Goal: Task Accomplishment & Management: Use online tool/utility

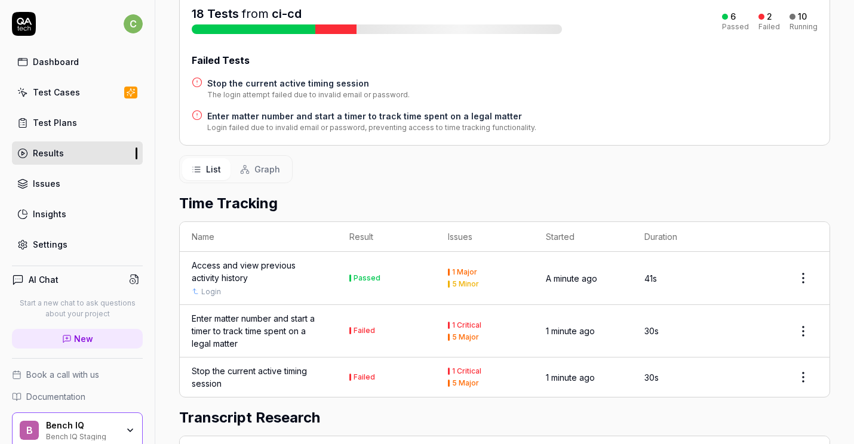
scroll to position [137, 0]
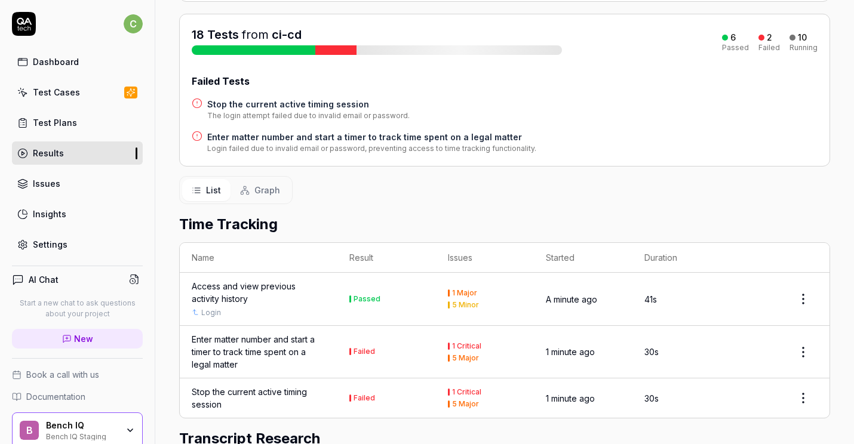
click at [324, 136] on h4 "Enter matter number and start a timer to track time spent on a legal matter" at bounding box center [371, 137] width 329 height 13
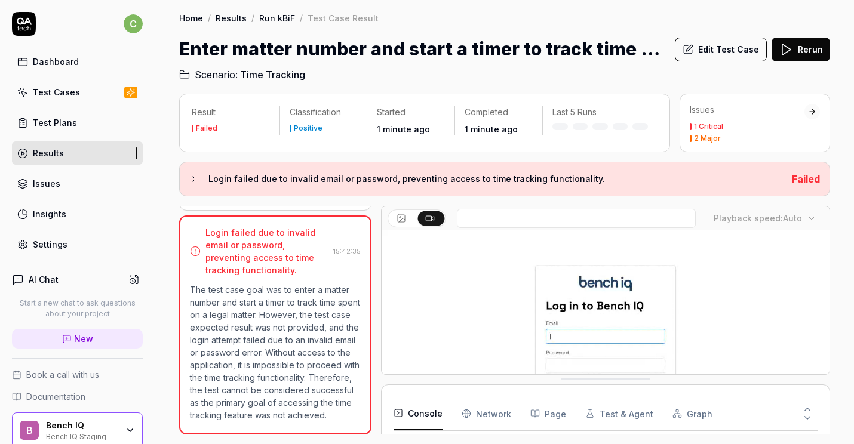
scroll to position [290, 0]
click at [729, 50] on button "Edit Test Case" at bounding box center [721, 50] width 92 height 24
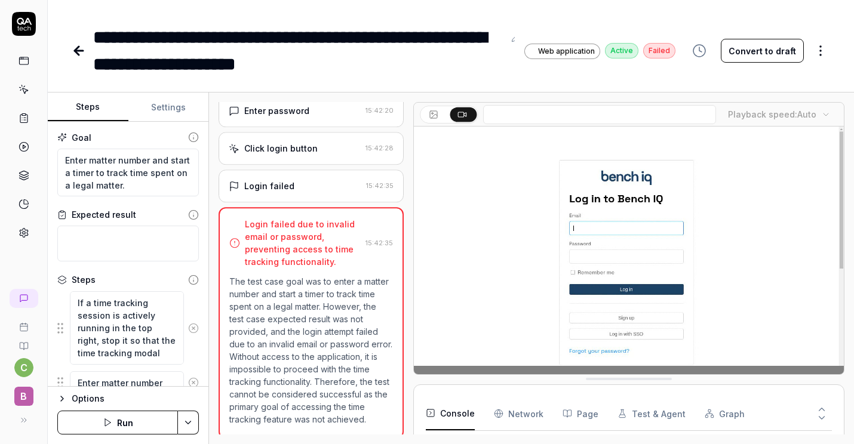
scroll to position [103, 0]
type textarea "*"
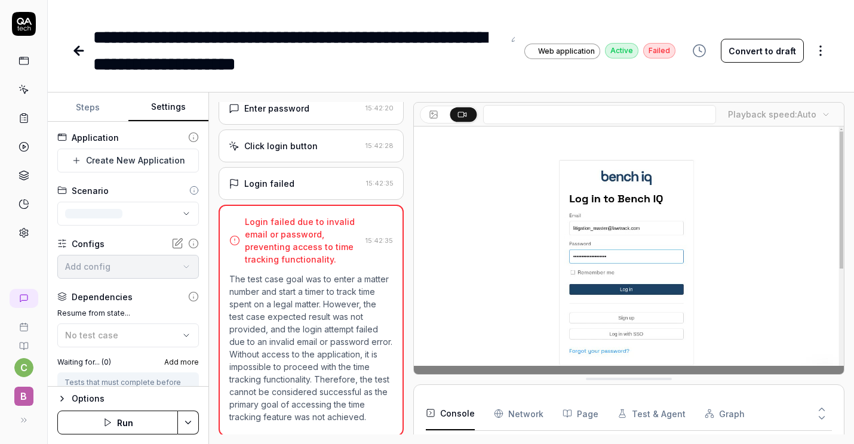
click at [159, 99] on button "Settings" at bounding box center [168, 107] width 81 height 29
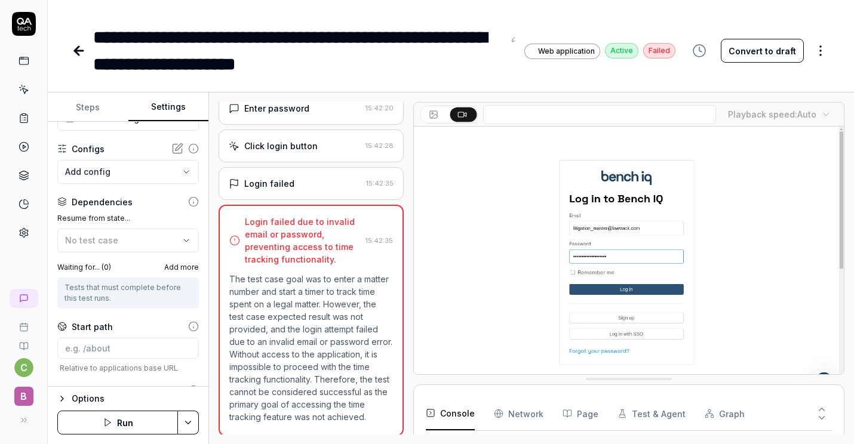
scroll to position [168, 0]
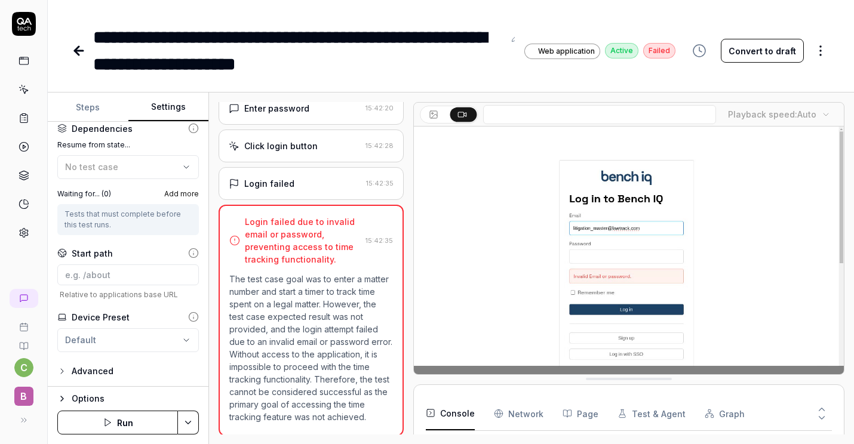
scroll to position [134, 0]
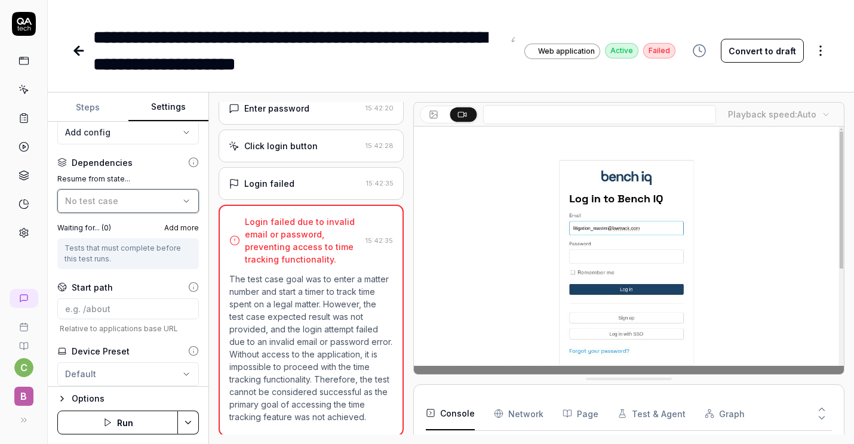
click at [156, 197] on div "No test case" at bounding box center [122, 201] width 114 height 13
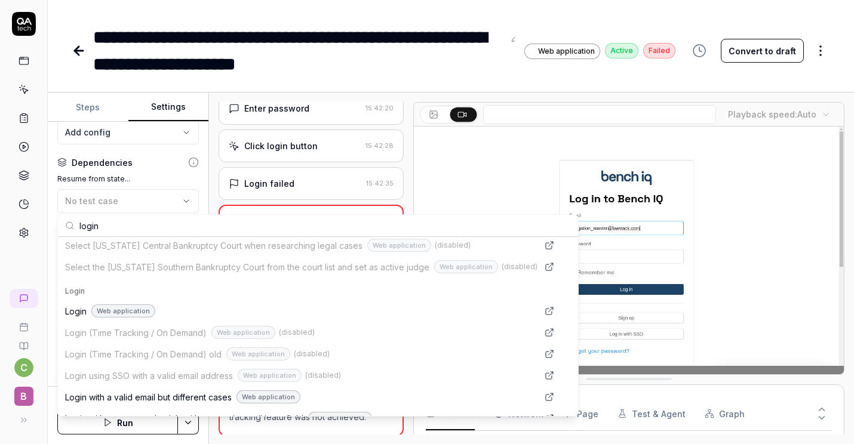
scroll to position [43, 0]
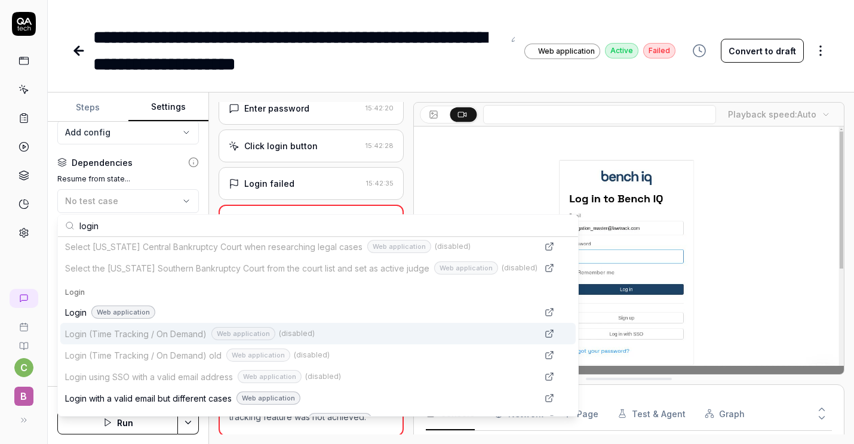
type input "login"
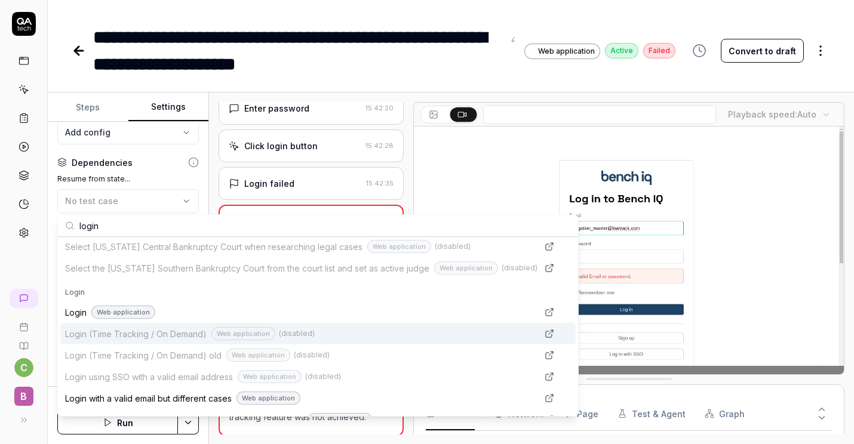
click at [168, 339] on span "Login (Time Tracking / On Demand)" at bounding box center [136, 334] width 142 height 13
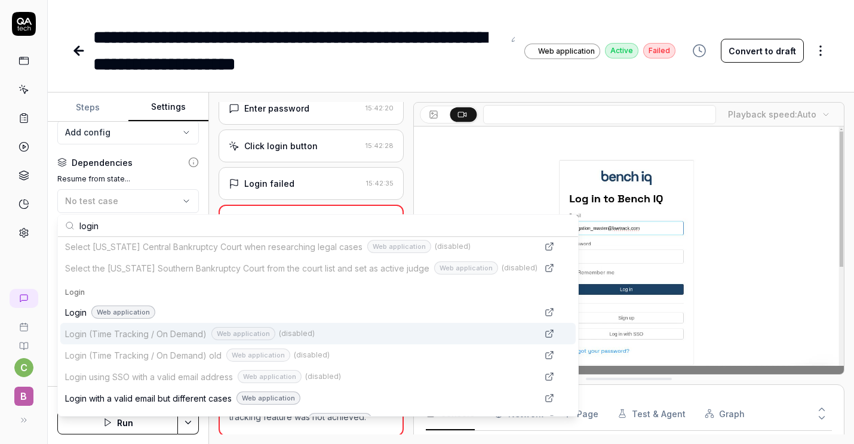
click at [542, 333] on link "Suggestions" at bounding box center [549, 334] width 14 height 14
click at [490, 195] on video at bounding box center [629, 261] width 430 height 269
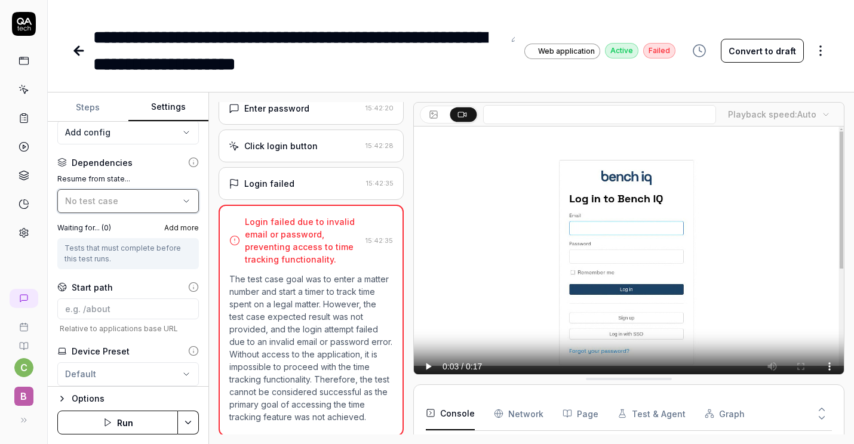
click at [136, 204] on div "No test case" at bounding box center [122, 201] width 114 height 13
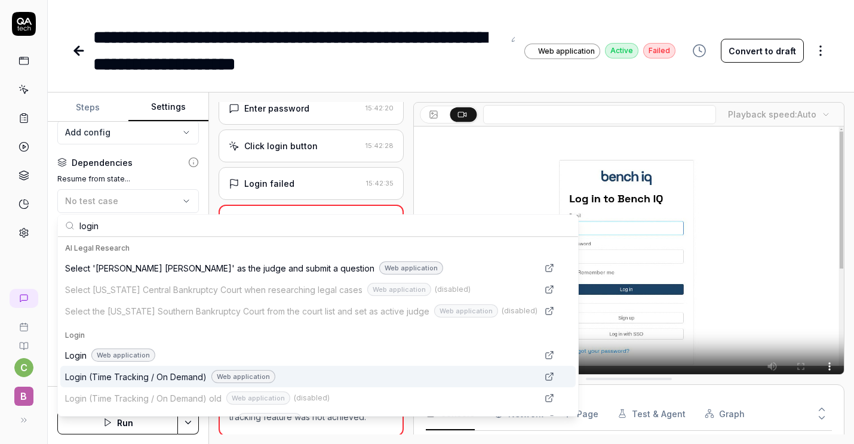
type input "login"
click at [204, 379] on span "Login (Time Tracking / On Demand)" at bounding box center [136, 377] width 142 height 13
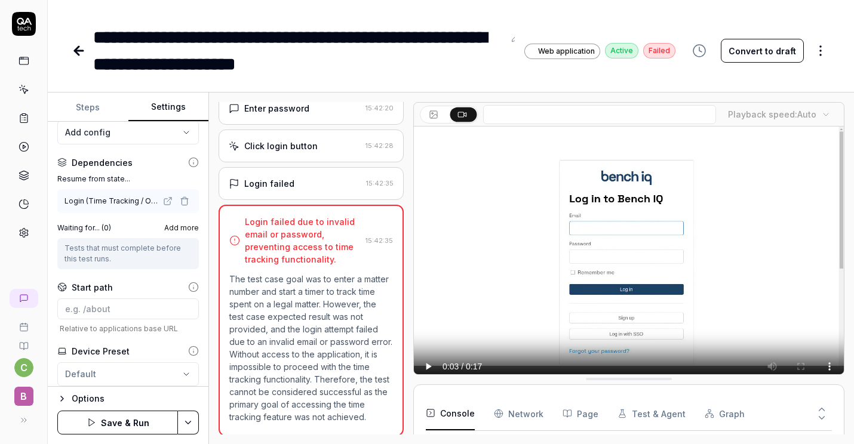
click at [149, 426] on button "Save & Run" at bounding box center [117, 423] width 121 height 24
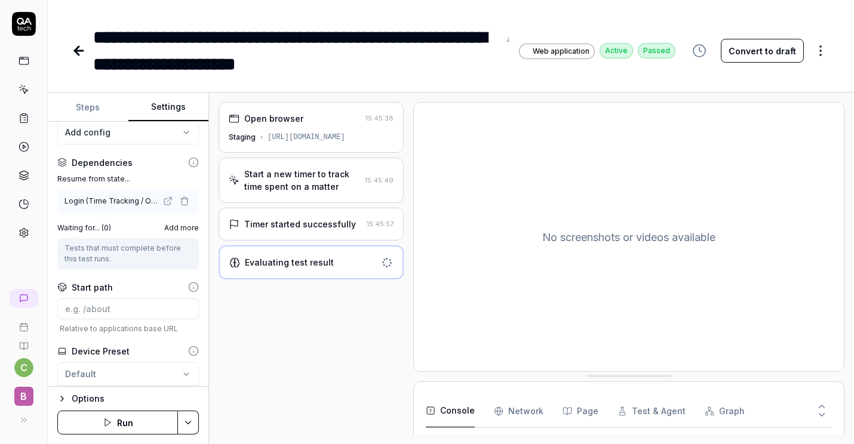
click at [76, 52] on icon at bounding box center [77, 51] width 4 height 8
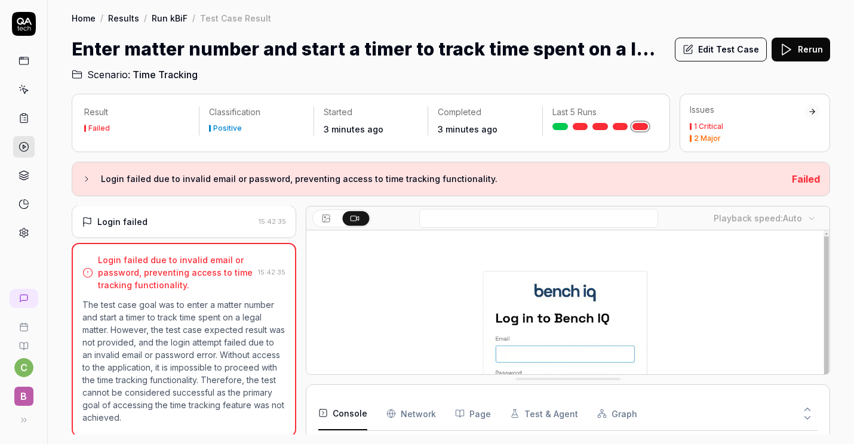
scroll to position [169, 0]
click at [76, 52] on h1 "Enter matter number and start a timer to track time spent on a legal matter" at bounding box center [369, 49] width 594 height 27
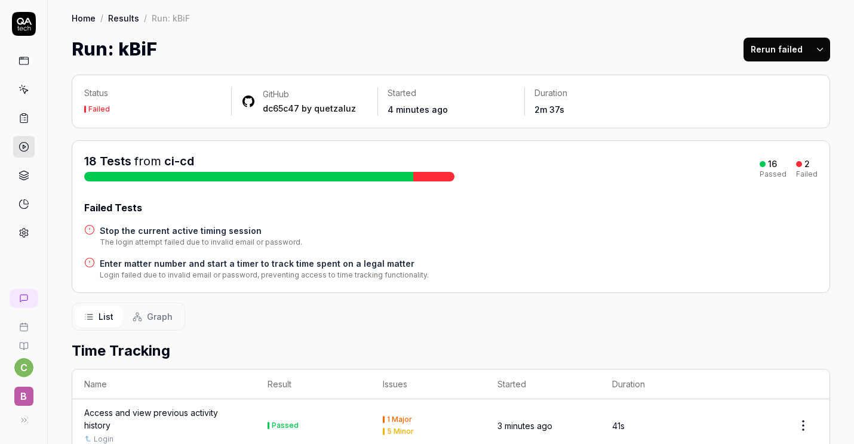
click at [157, 225] on h4 "Stop the current active timing session" at bounding box center [201, 231] width 203 height 13
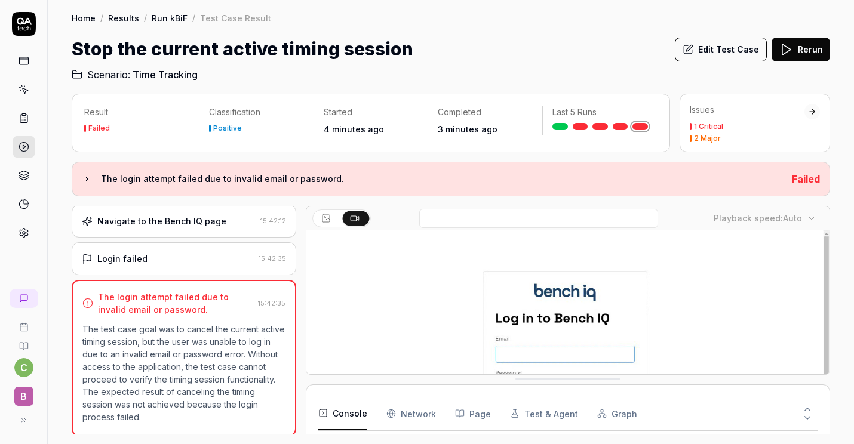
scroll to position [232, 0]
click at [722, 49] on button "Edit Test Case" at bounding box center [721, 50] width 92 height 24
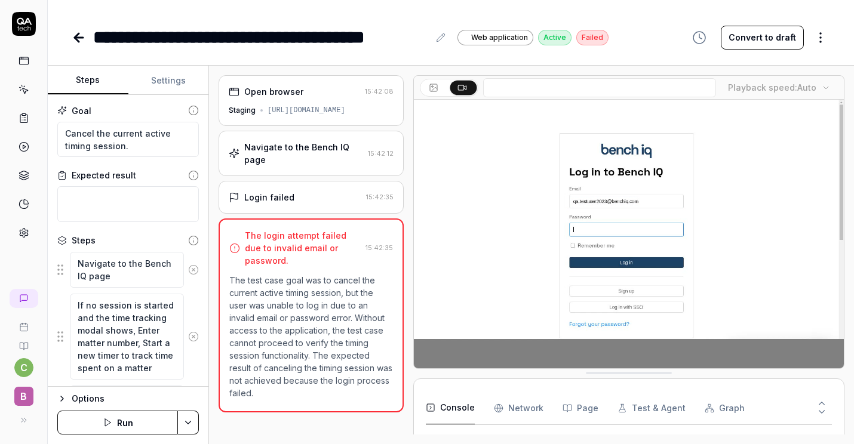
type textarea "*"
click at [167, 80] on button "Settings" at bounding box center [168, 80] width 81 height 29
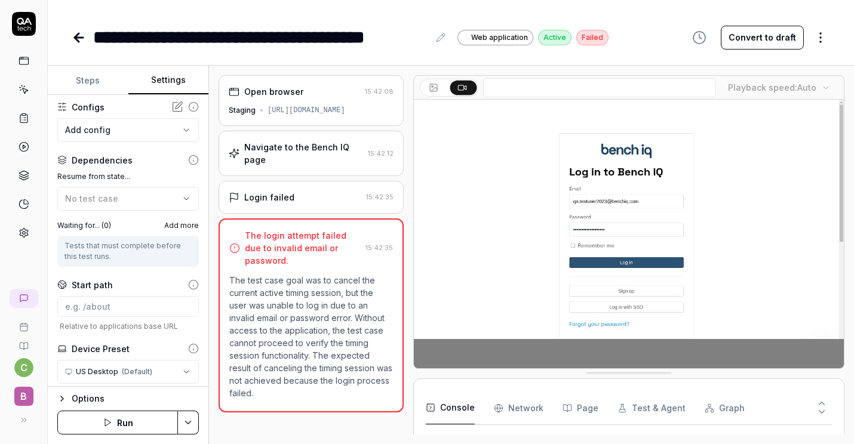
scroll to position [142, 0]
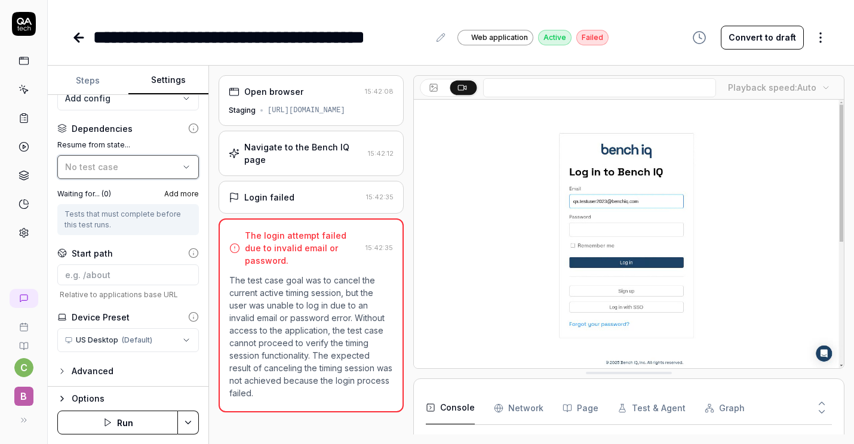
click at [169, 166] on div "No test case" at bounding box center [122, 167] width 114 height 13
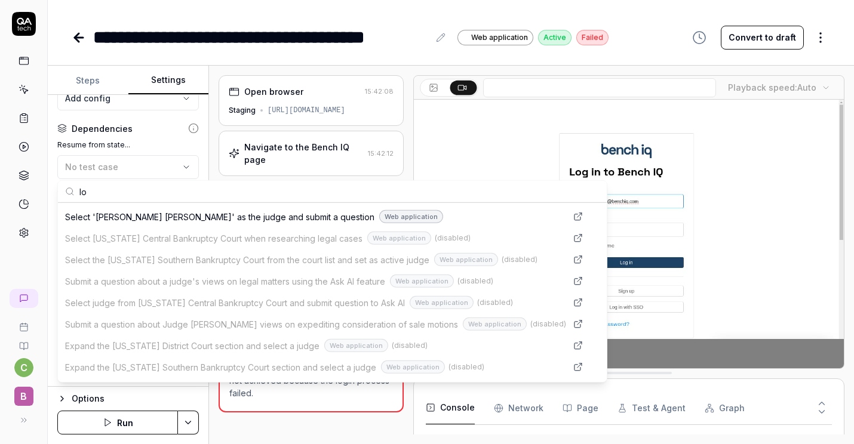
scroll to position [0, 0]
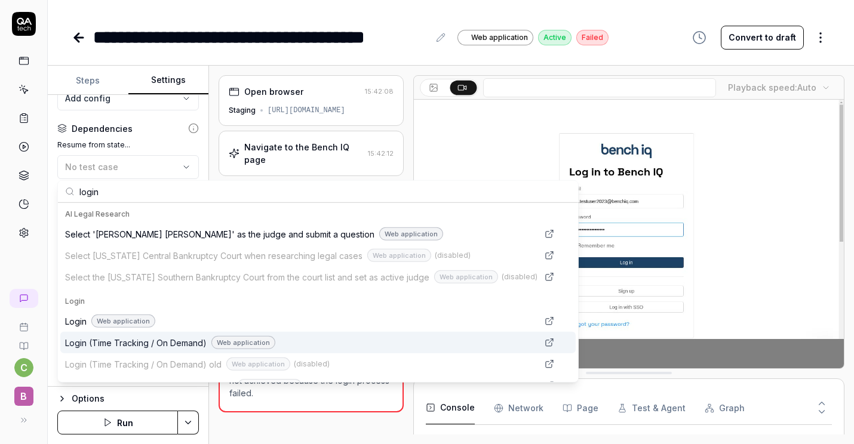
type input "login"
click at [152, 348] on span "Login (Time Tracking / On Demand)" at bounding box center [136, 342] width 142 height 13
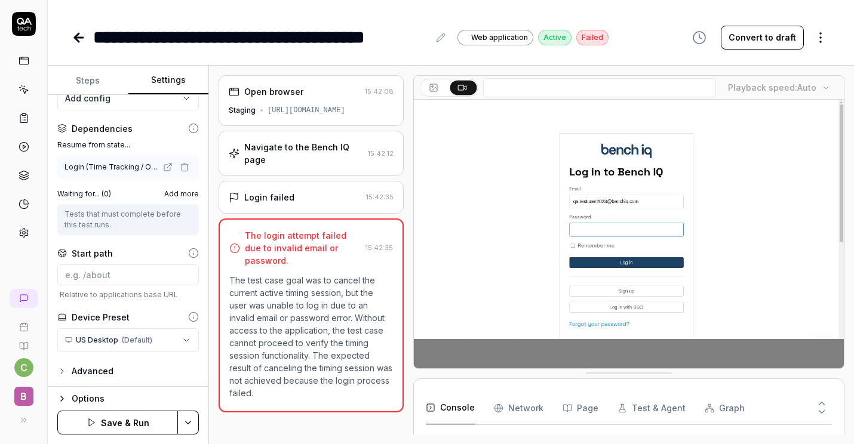
click at [146, 419] on button "Save & Run" at bounding box center [117, 423] width 121 height 24
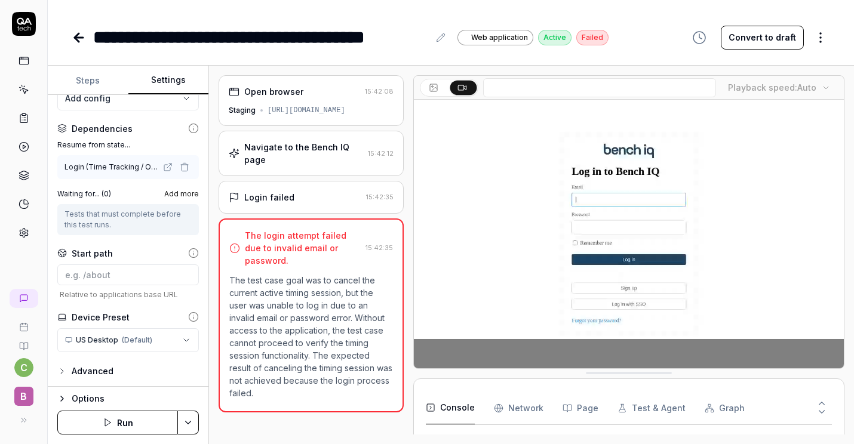
click at [77, 35] on icon at bounding box center [77, 37] width 4 height 8
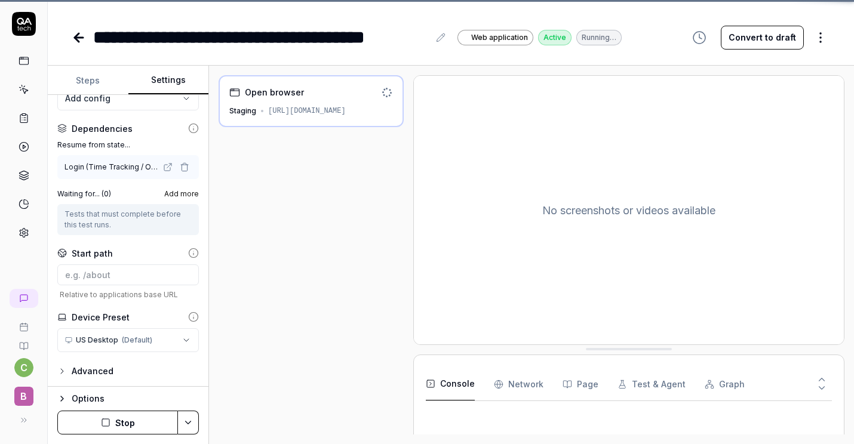
click at [77, 35] on icon at bounding box center [77, 37] width 4 height 8
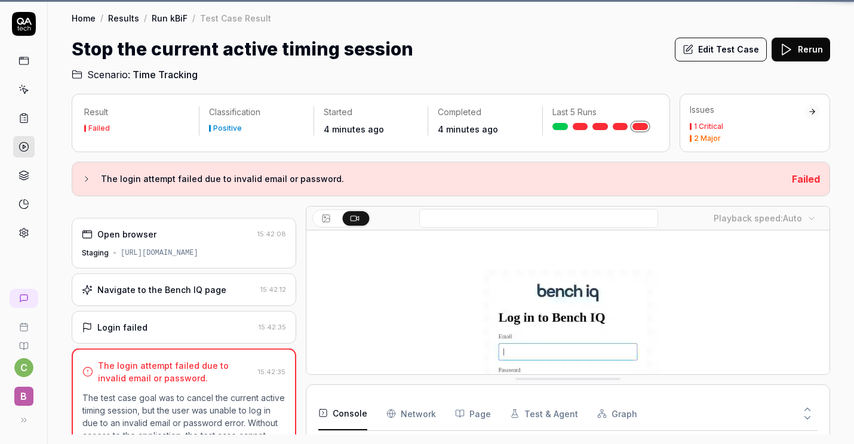
scroll to position [232, 0]
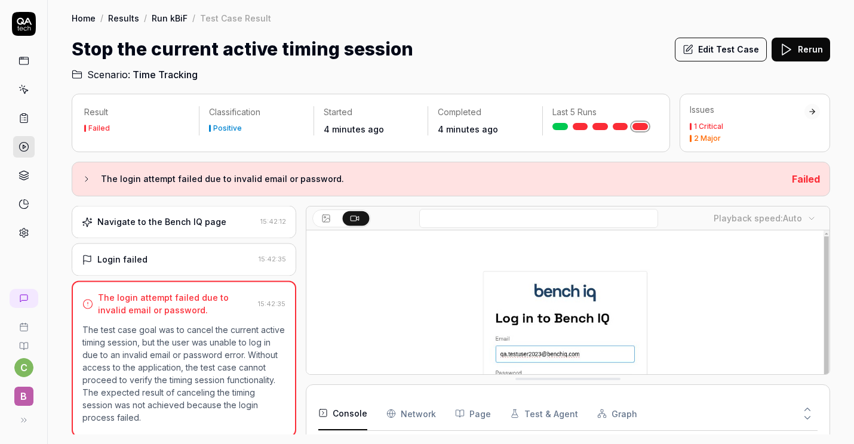
click at [77, 35] on div "Home / Results / Run kBiF / Test Case Result Home / Results / Run kBiF / Test C…" at bounding box center [451, 41] width 807 height 82
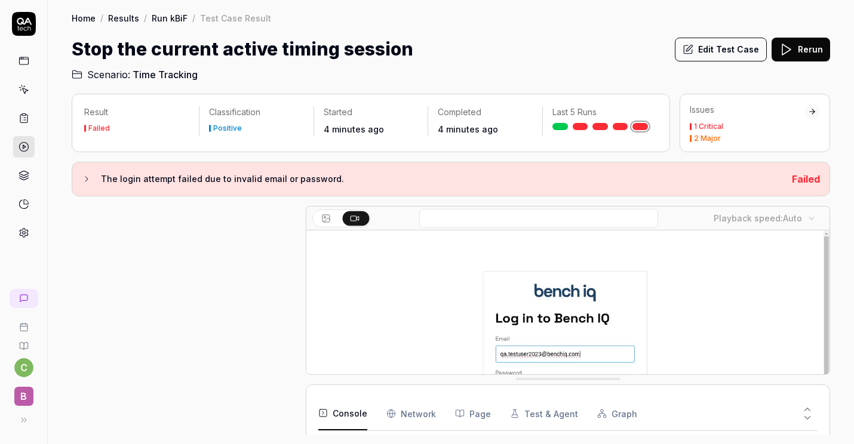
scroll to position [57, 0]
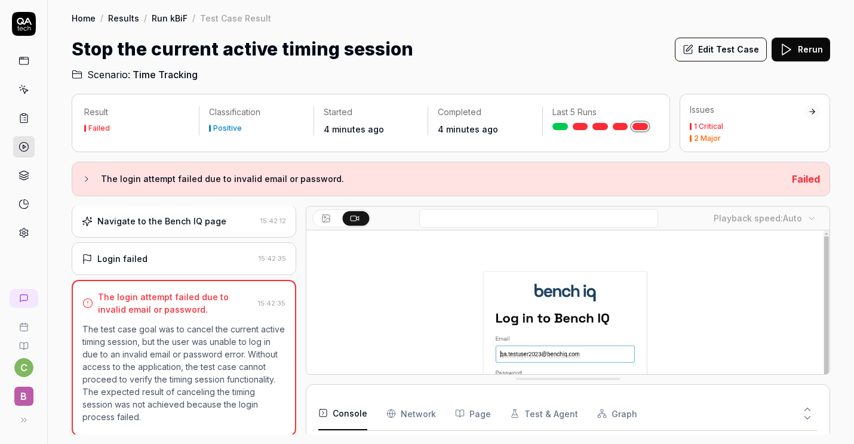
click at [166, 13] on link "Run kBiF" at bounding box center [170, 18] width 36 height 12
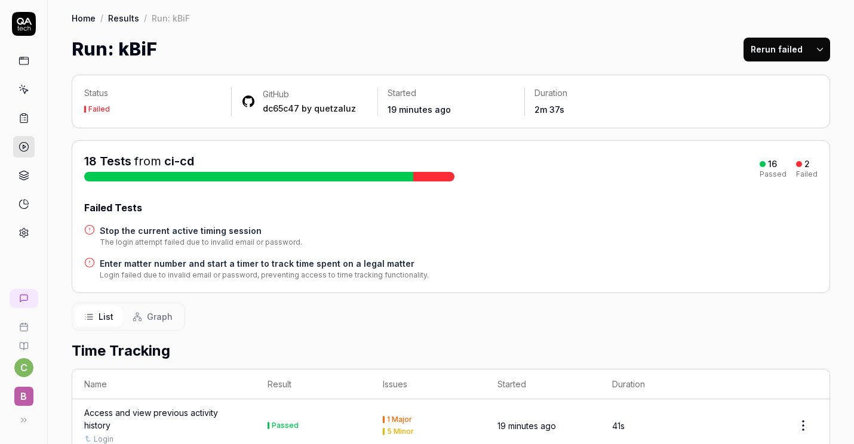
click at [226, 262] on h4 "Enter matter number and start a timer to track time spent on a legal matter" at bounding box center [264, 263] width 329 height 13
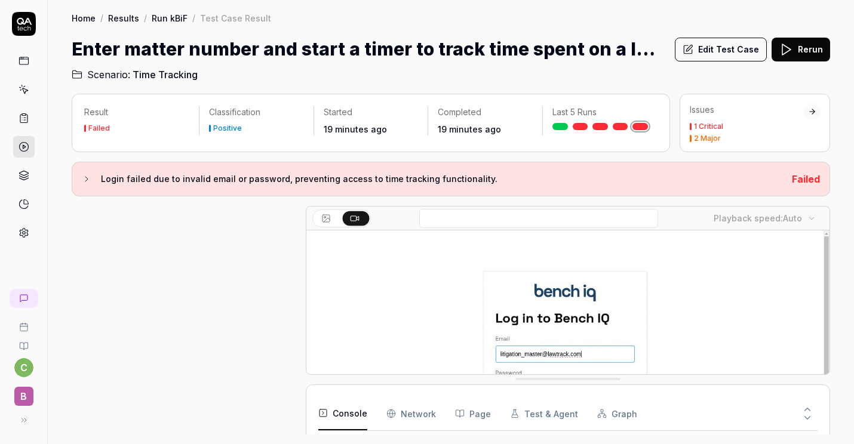
scroll to position [169, 0]
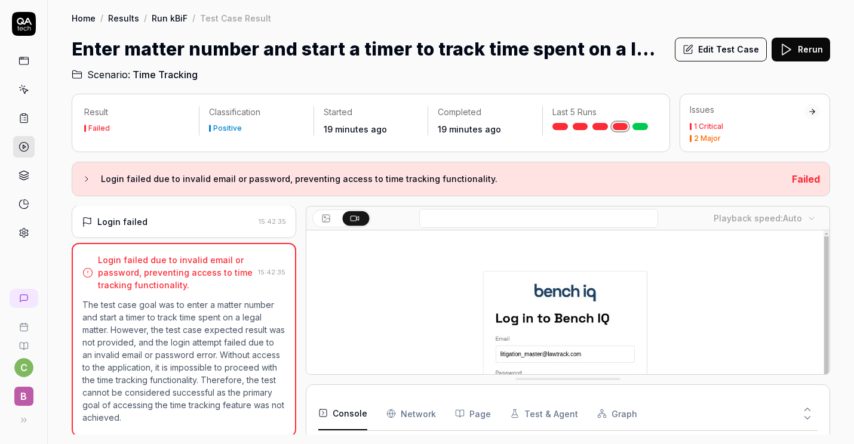
click at [729, 32] on div "Home / Results / Run kBiF / Test Case Result Home / Results / Run kBiF / Test C…" at bounding box center [451, 41] width 807 height 82
click at [727, 47] on button "Edit Test Case" at bounding box center [721, 50] width 92 height 24
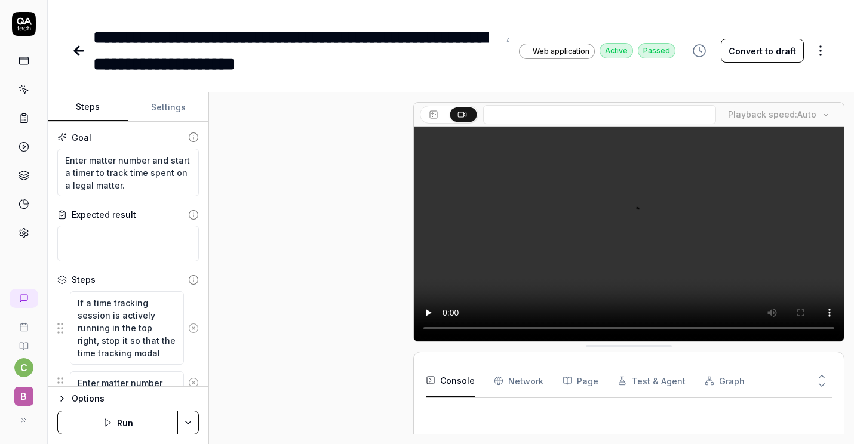
scroll to position [201, 0]
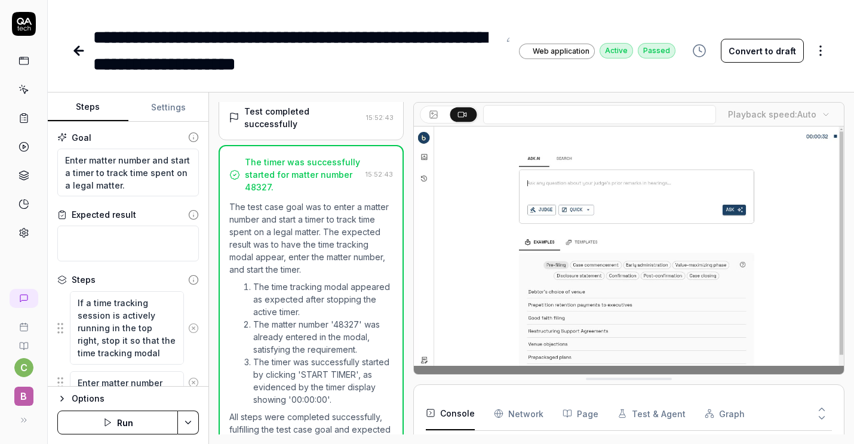
type textarea "*"
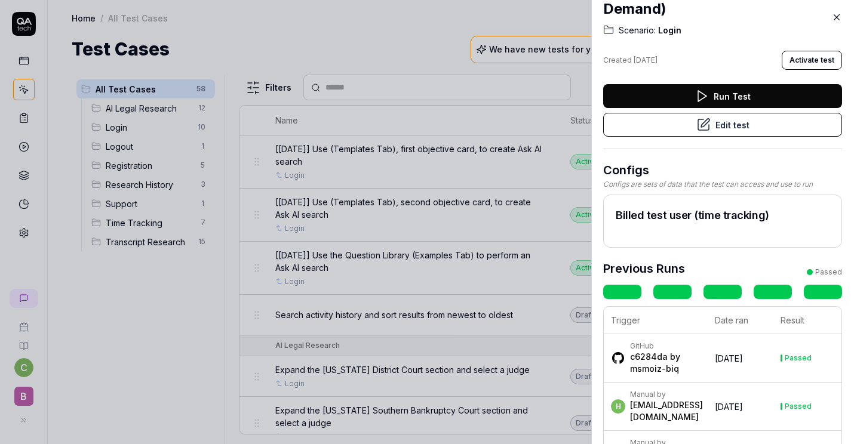
scroll to position [43, 0]
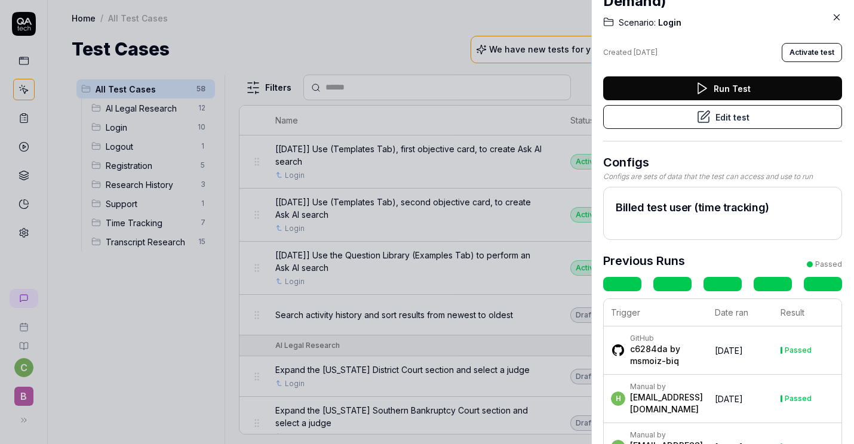
click at [746, 87] on button "Run Test" at bounding box center [722, 88] width 239 height 24
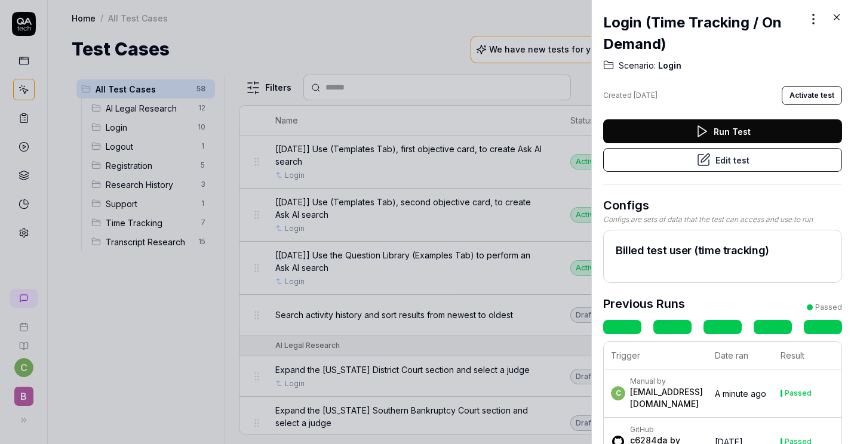
click at [786, 94] on button "Activate test" at bounding box center [812, 95] width 60 height 19
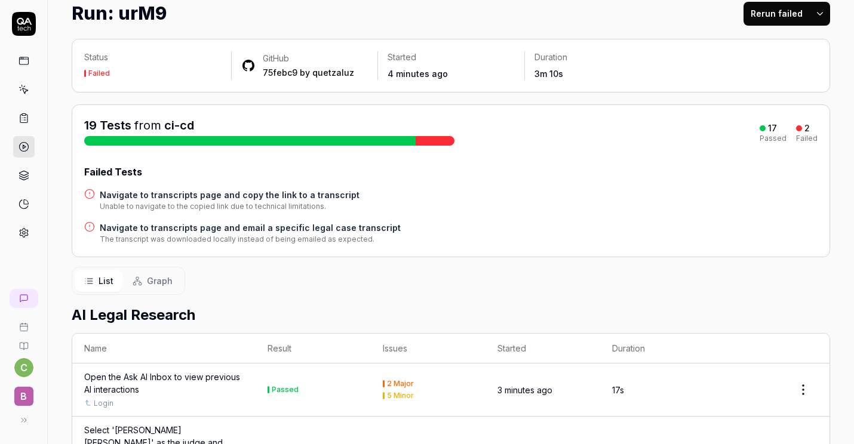
scroll to position [42, 0]
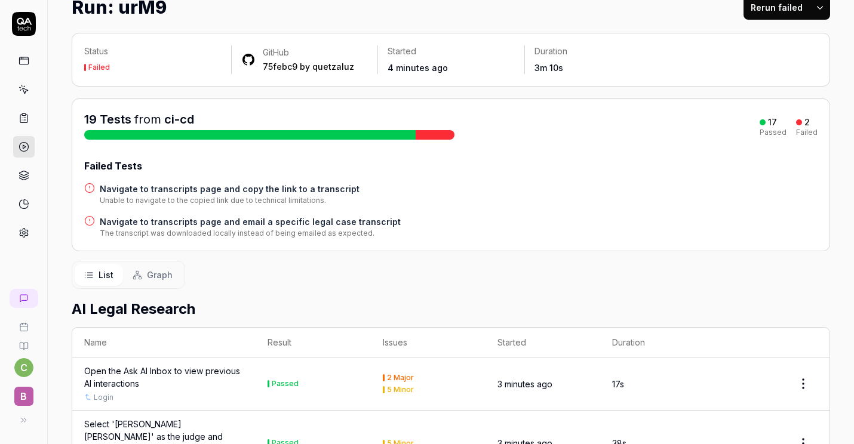
click at [278, 191] on h4 "Navigate to transcripts page and copy the link to a transcript" at bounding box center [230, 189] width 260 height 13
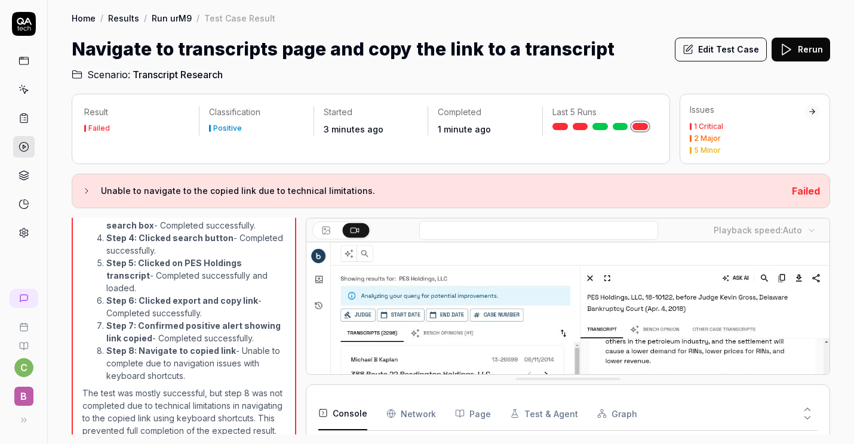
click at [790, 48] on polygon at bounding box center [787, 49] width 8 height 11
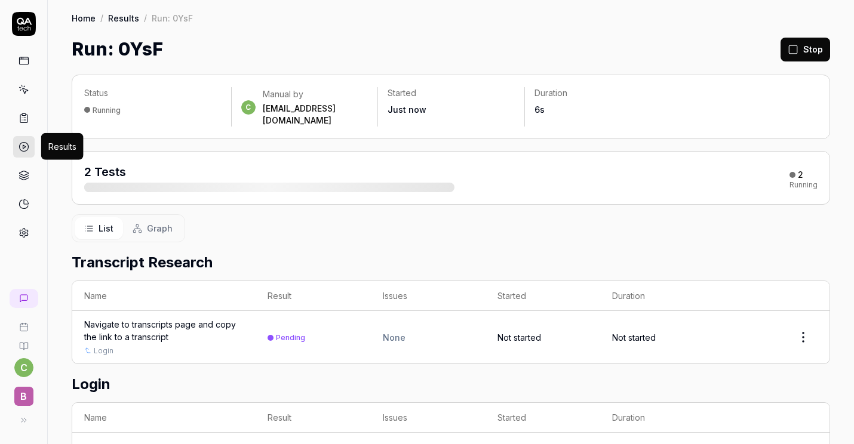
click at [23, 142] on icon at bounding box center [24, 147] width 11 height 11
click at [22, 146] on icon at bounding box center [24, 147] width 11 height 11
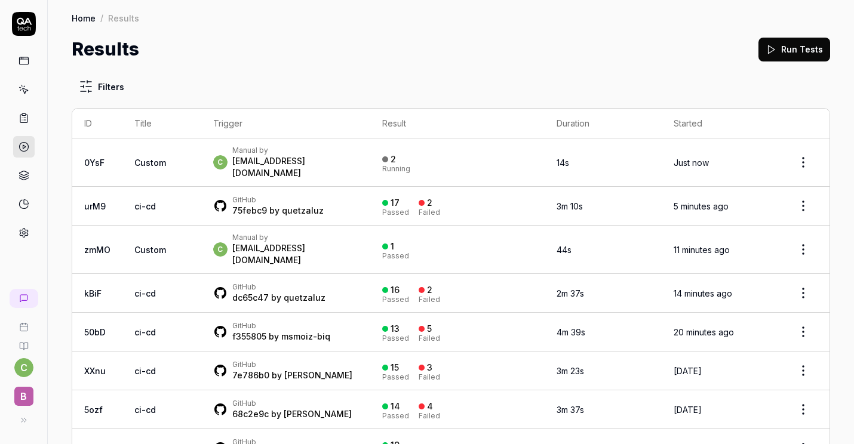
click at [436, 187] on td "17 Passed 2 Failed" at bounding box center [457, 206] width 174 height 39
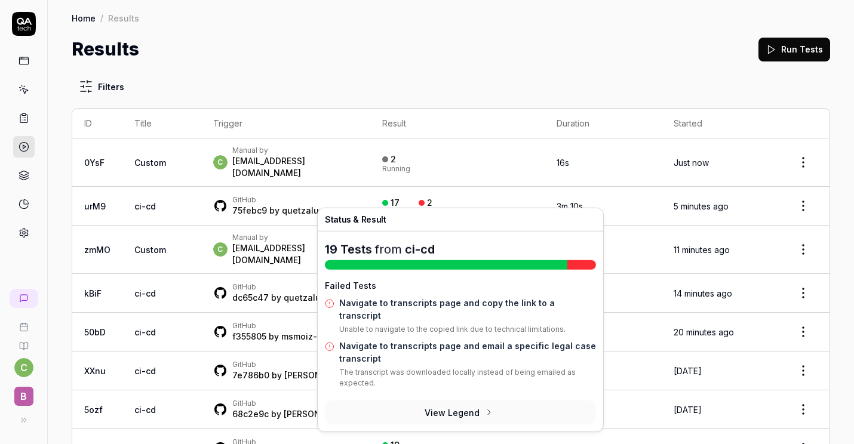
click at [433, 198] on div "2" at bounding box center [429, 203] width 5 height 11
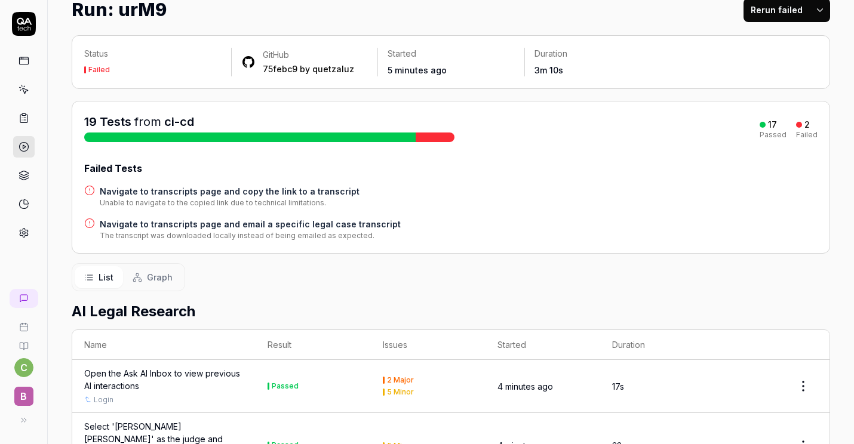
scroll to position [44, 0]
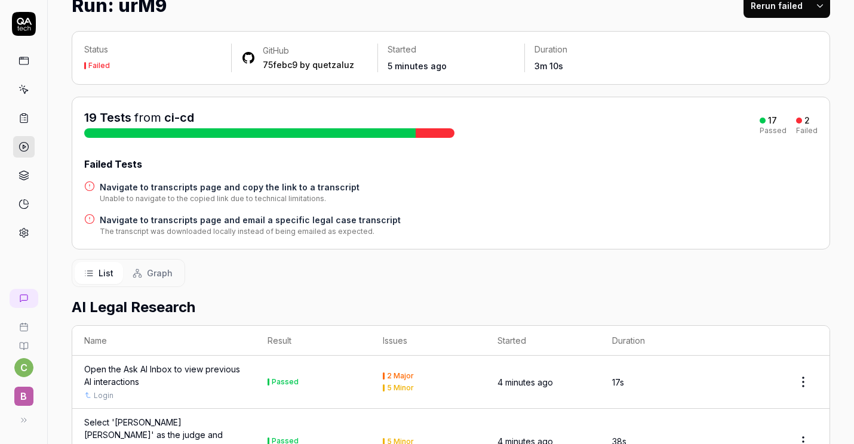
click at [304, 221] on h4 "Navigate to transcripts page and email a specific legal case transcript" at bounding box center [250, 220] width 301 height 13
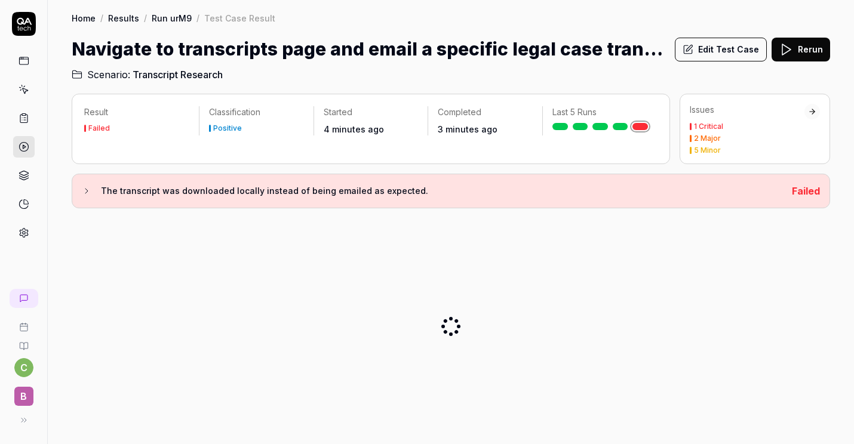
click at [714, 53] on button "Edit Test Case" at bounding box center [721, 50] width 92 height 24
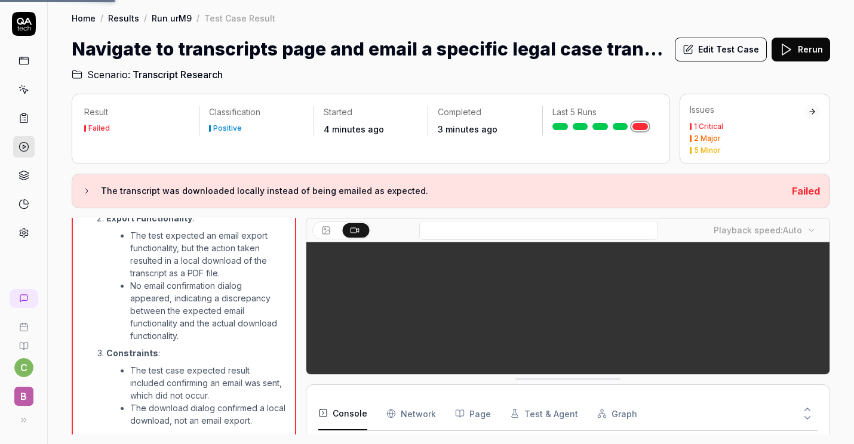
scroll to position [698, 0]
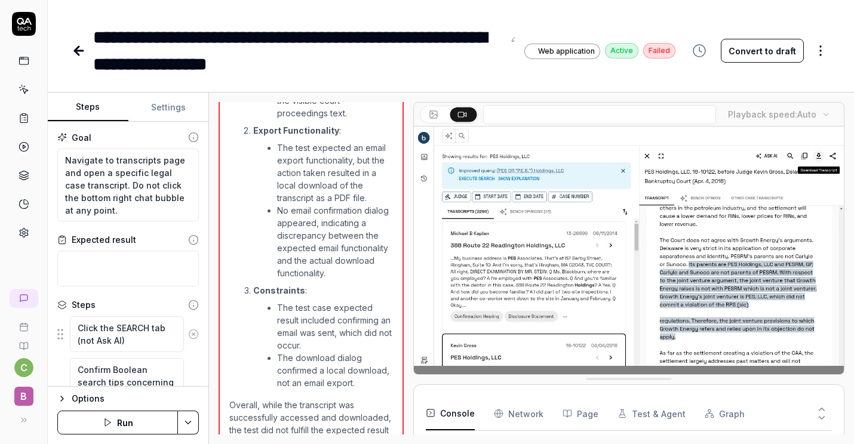
type textarea "*"
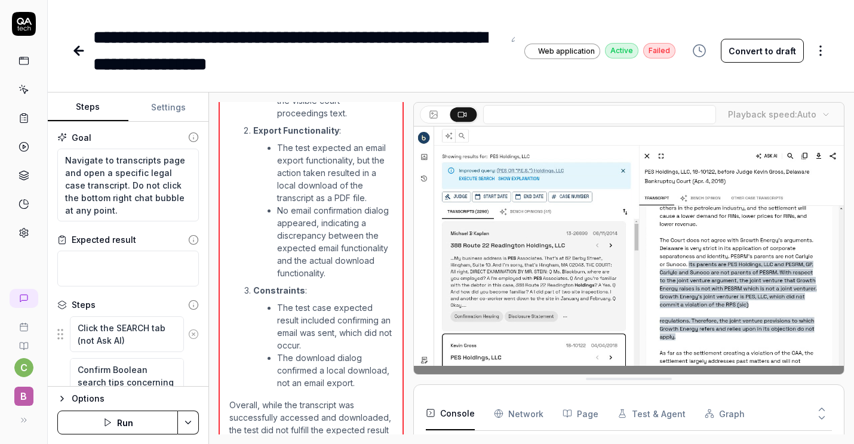
click at [179, 105] on button "Settings" at bounding box center [168, 107] width 81 height 29
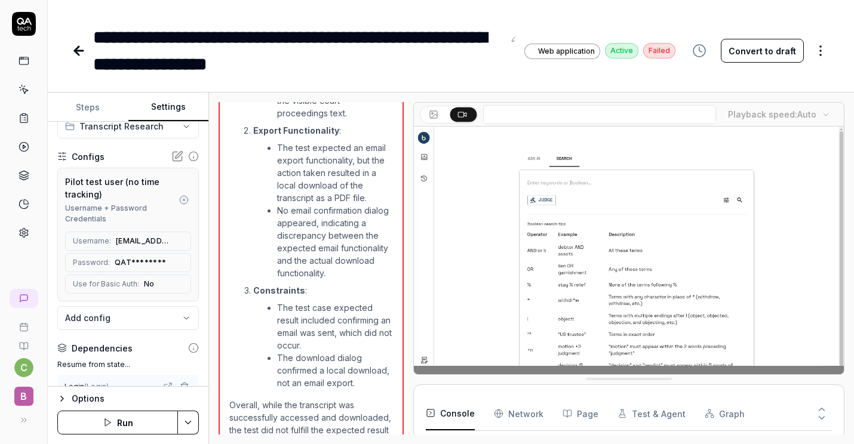
scroll to position [61, 0]
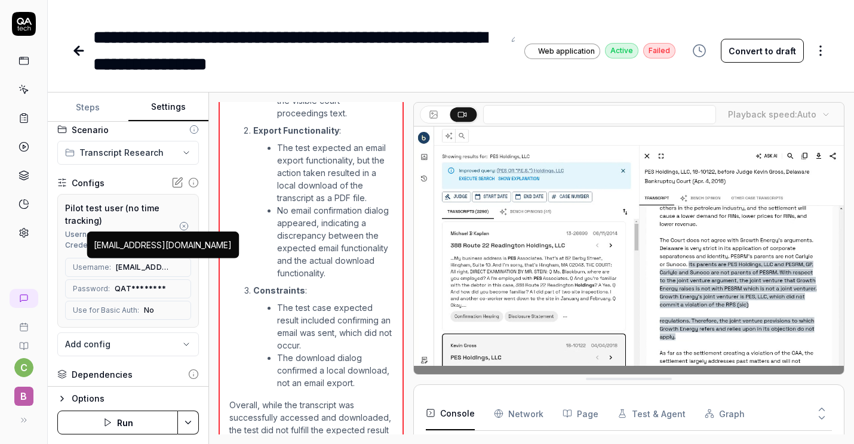
click at [150, 263] on span "durable-1@qatech.email" at bounding box center [142, 267] width 53 height 11
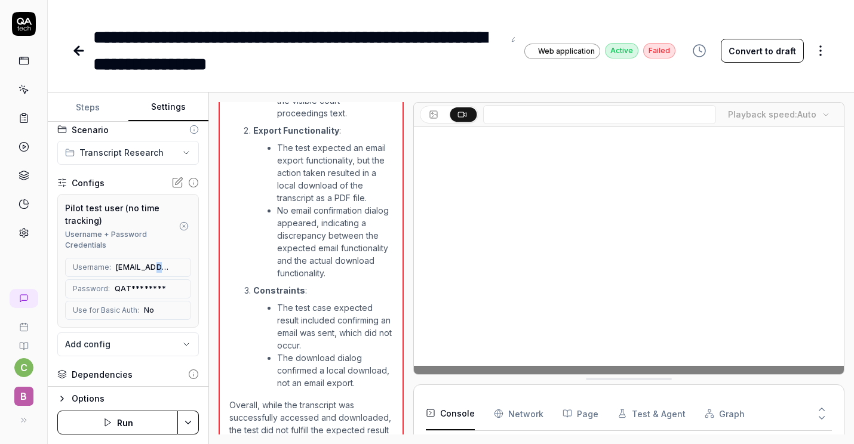
click at [150, 263] on span "durable-1@qatech.email" at bounding box center [142, 267] width 53 height 11
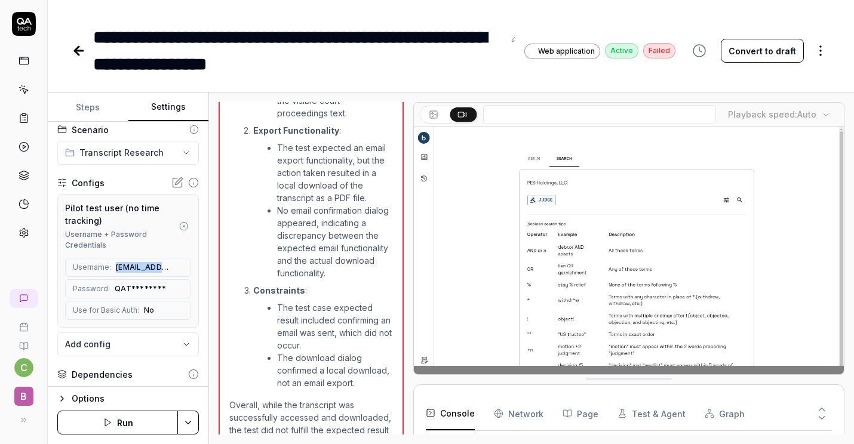
click at [150, 263] on span "durable-1@qatech.email" at bounding box center [142, 267] width 53 height 11
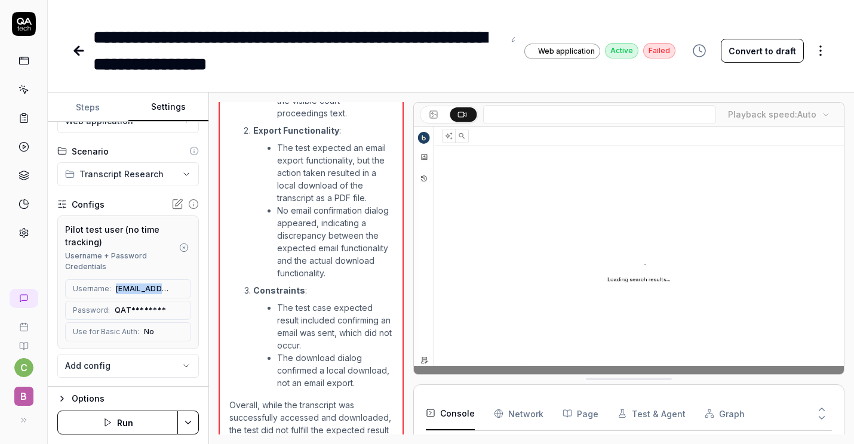
scroll to position [24, 0]
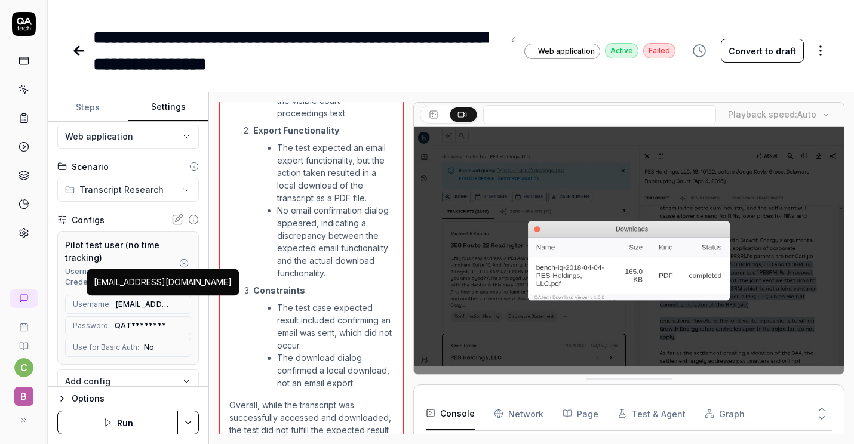
click at [140, 300] on span "durable-1@qatech.email" at bounding box center [142, 304] width 53 height 11
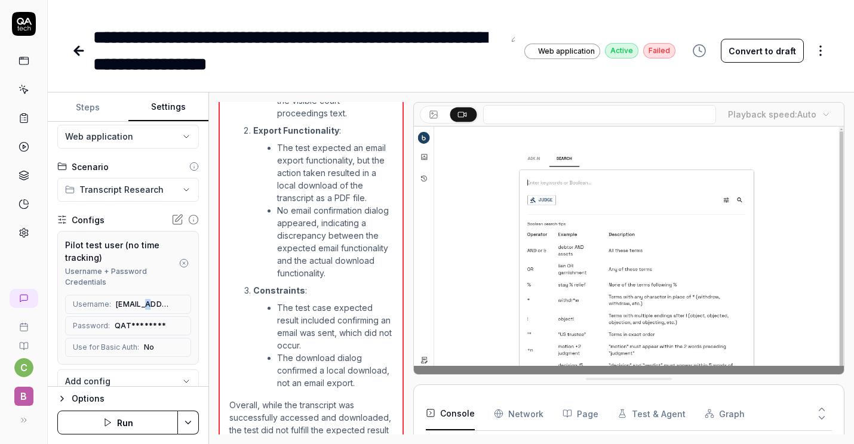
click at [140, 300] on span "durable-1@qatech.email" at bounding box center [142, 304] width 53 height 11
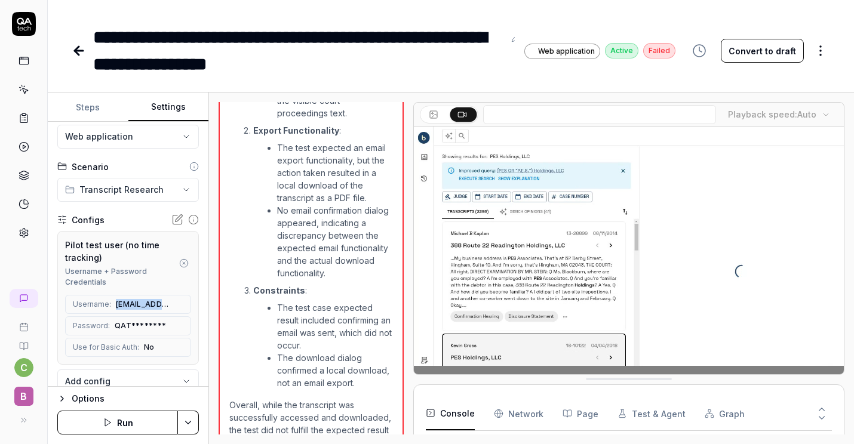
click at [140, 300] on span "durable-1@qatech.email" at bounding box center [142, 304] width 53 height 11
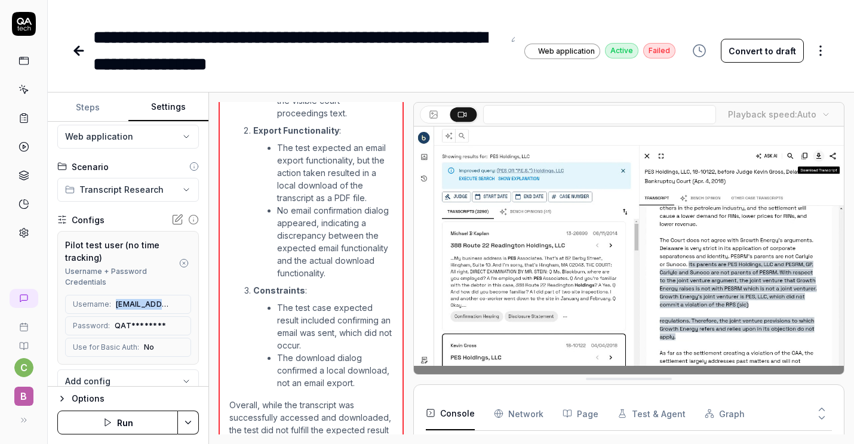
copy div "durable-1@qatech.email"
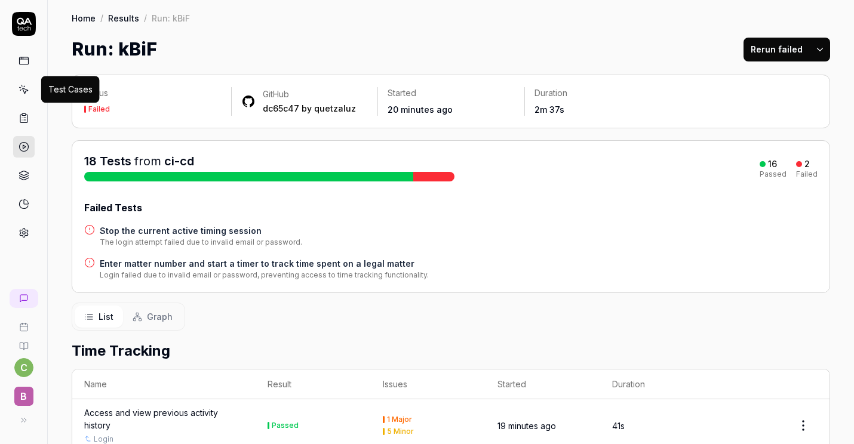
click at [23, 93] on icon at bounding box center [24, 89] width 11 height 11
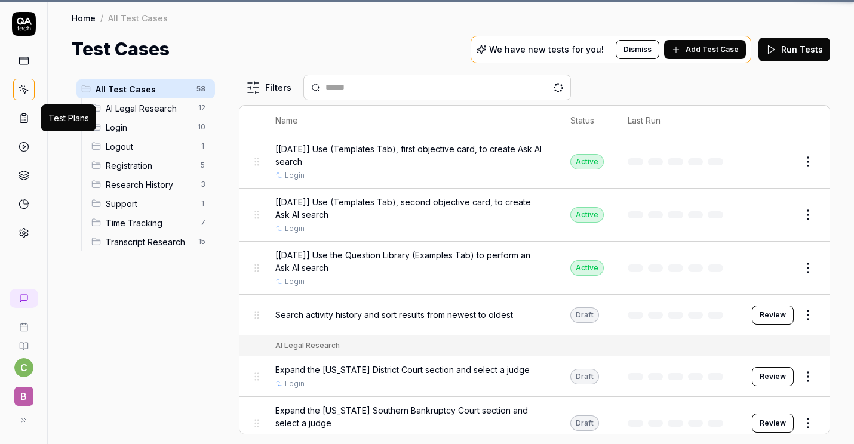
click at [22, 118] on icon at bounding box center [24, 118] width 11 height 11
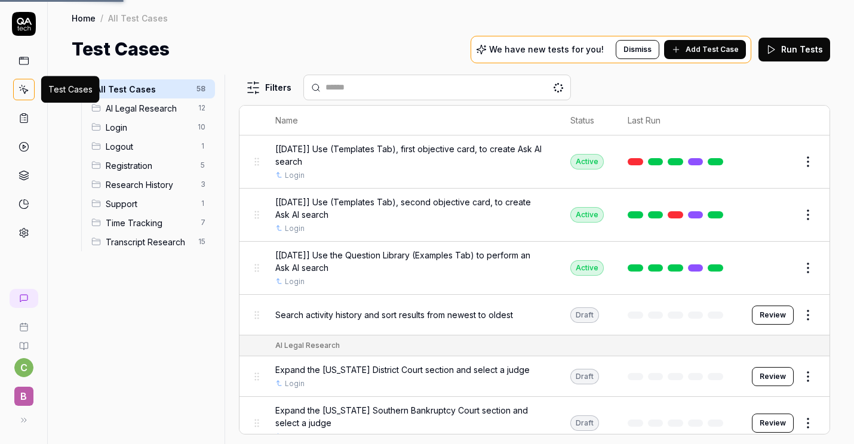
click at [24, 94] on icon at bounding box center [24, 89] width 11 height 11
click at [22, 121] on icon at bounding box center [24, 118] width 11 height 11
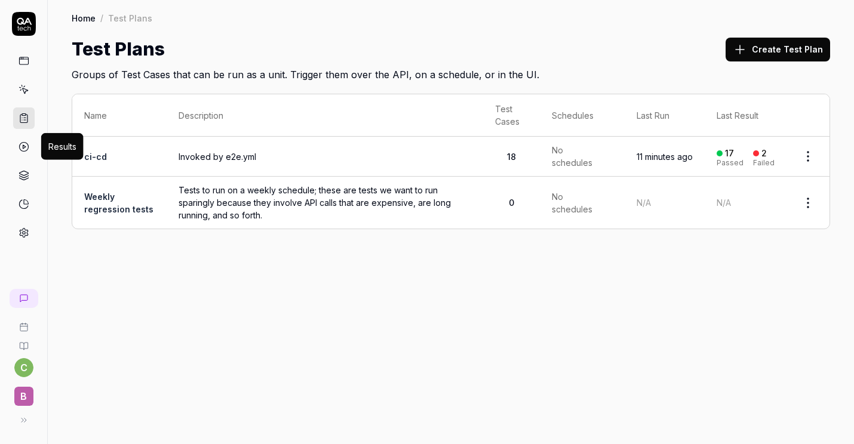
click at [22, 148] on icon at bounding box center [24, 147] width 11 height 11
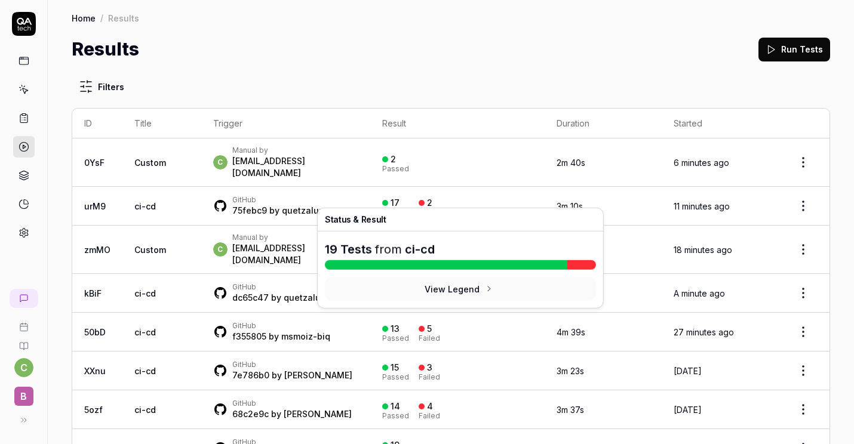
click at [527, 199] on div "17 Passed 2 Failed" at bounding box center [457, 207] width 150 height 20
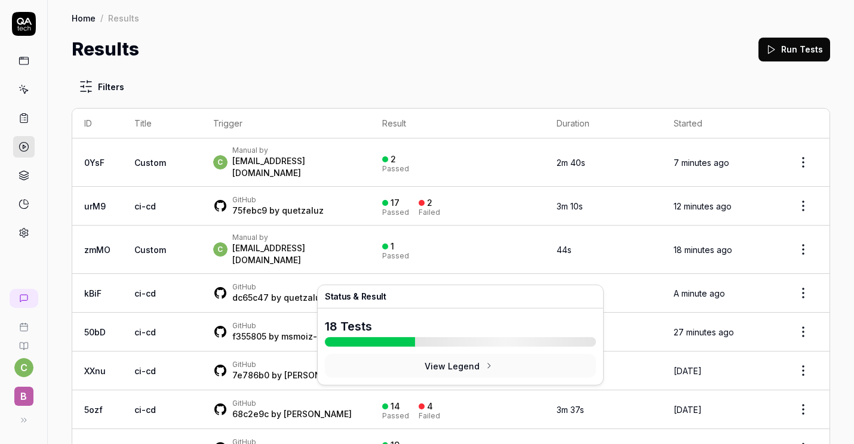
click at [447, 284] on div "12 Running" at bounding box center [433, 294] width 28 height 20
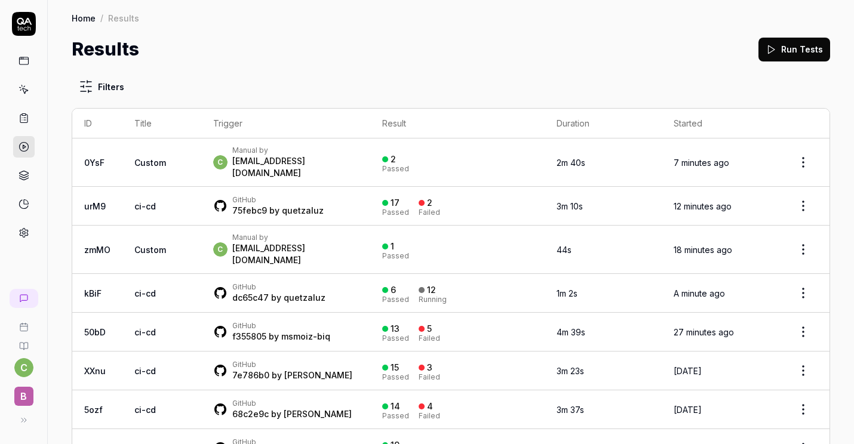
click at [436, 285] on div "12" at bounding box center [431, 290] width 9 height 11
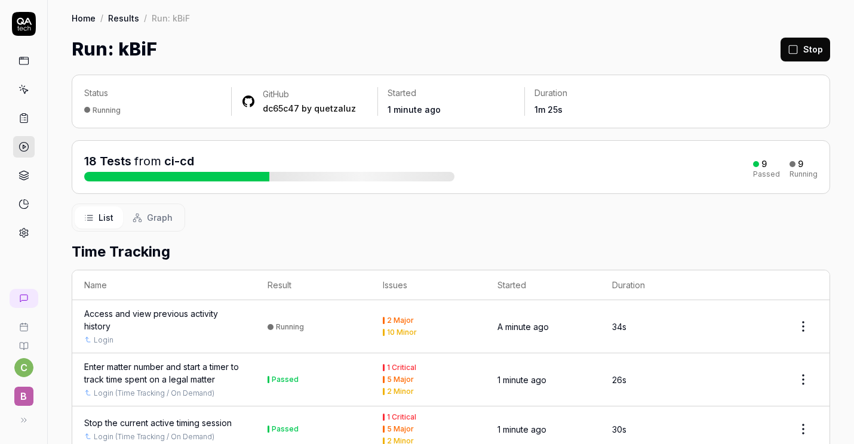
click at [284, 213] on div "List Graph" at bounding box center [451, 218] width 759 height 28
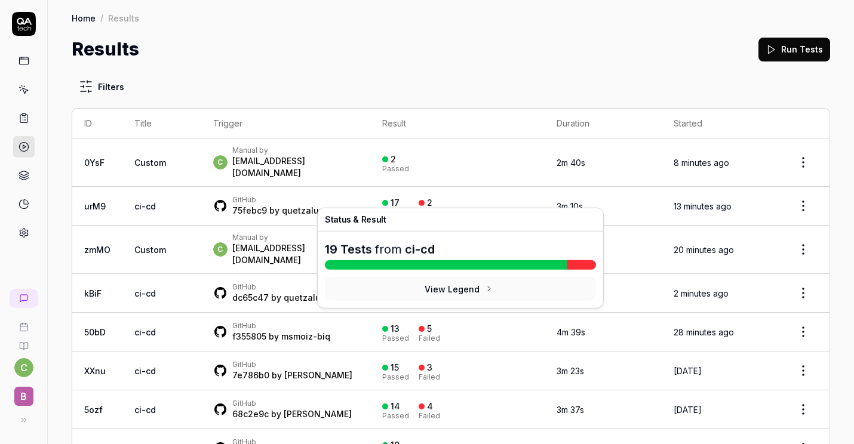
click at [432, 198] on div "2" at bounding box center [429, 203] width 5 height 11
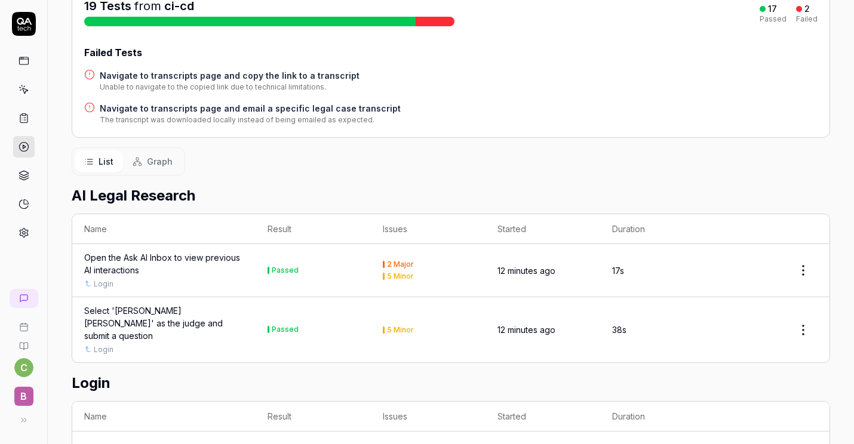
scroll to position [17, 0]
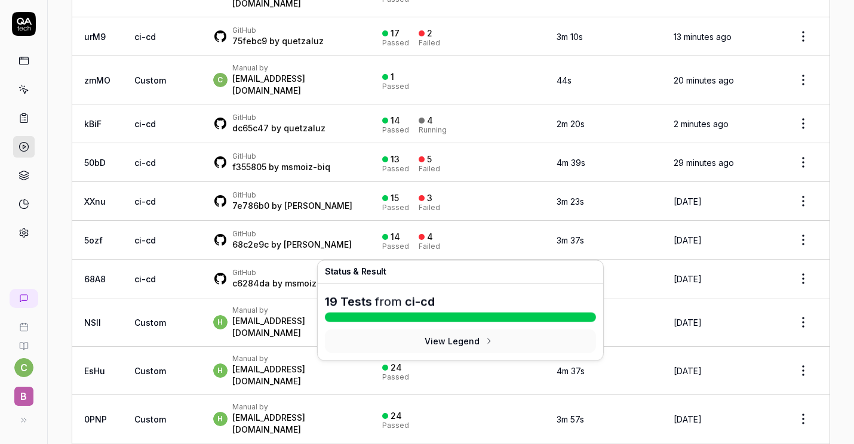
scroll to position [182, 0]
